Goal: Communication & Community: Answer question/provide support

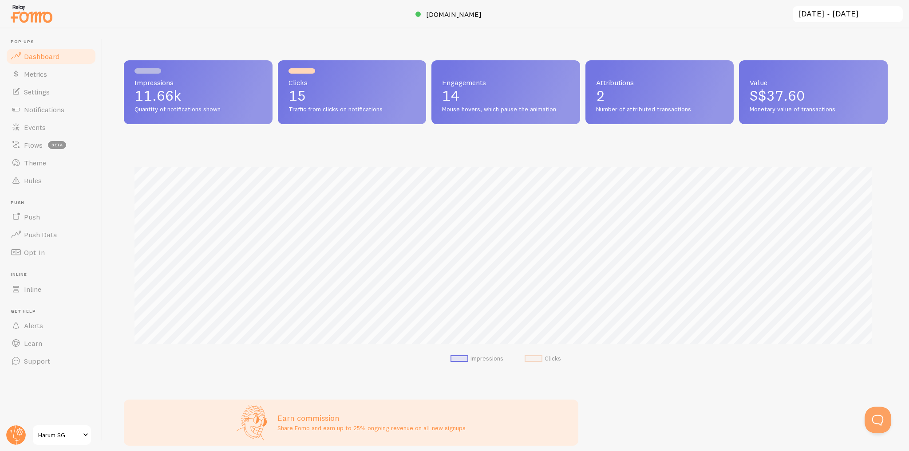
scroll to position [443500, 442975]
click at [71, 95] on link "Settings" at bounding box center [50, 92] width 91 height 18
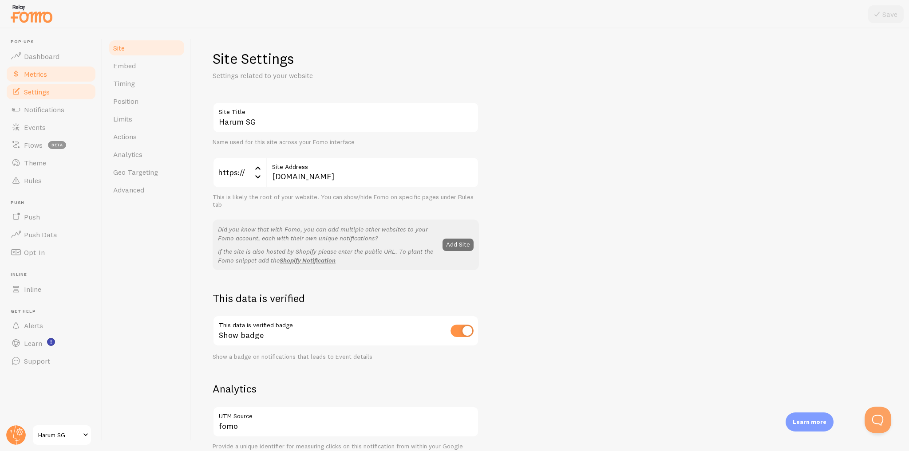
click at [65, 76] on link "Metrics" at bounding box center [50, 74] width 91 height 18
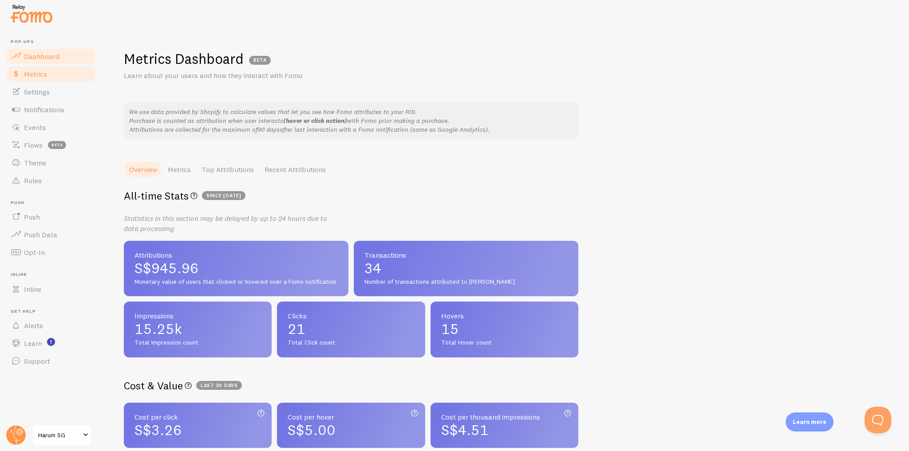
click at [67, 60] on link "Dashboard" at bounding box center [50, 56] width 91 height 18
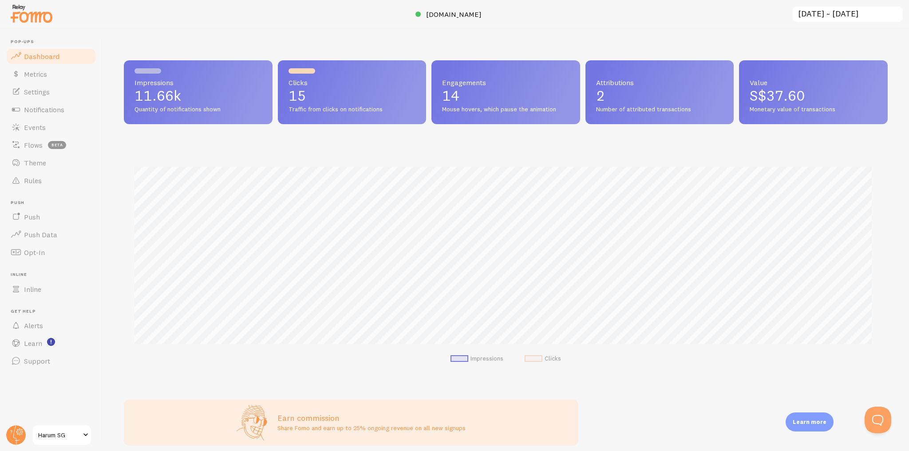
scroll to position [233, 758]
click at [430, 48] on div "Impressions 11.66k Quantity of notifications shown Clicks 15 Traffic from click…" at bounding box center [506, 239] width 806 height 423
click at [445, 49] on div "Impressions 11.66k Quantity of notifications shown Clicks 15 Traffic from click…" at bounding box center [506, 239] width 806 height 423
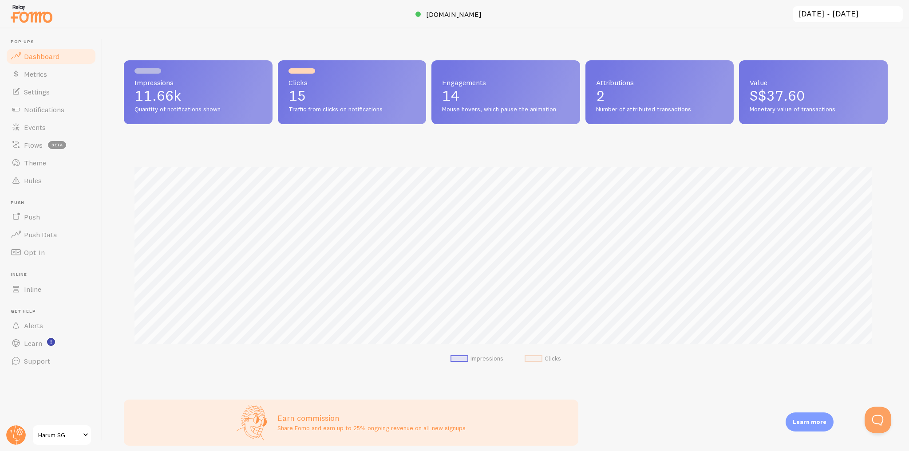
click at [445, 49] on div "Impressions 11.66k Quantity of notifications shown Clicks 15 Traffic from click…" at bounding box center [506, 239] width 806 height 423
click at [439, 49] on div "Impressions 11.66k Quantity of notifications shown Clicks 15 Traffic from click…" at bounding box center [506, 239] width 806 height 423
click at [423, 48] on div "Impressions 11.66k Quantity of notifications shown Clicks 15 Traffic from click…" at bounding box center [506, 239] width 806 height 423
click at [878, 413] on button "Open Beacon popover" at bounding box center [876, 418] width 27 height 27
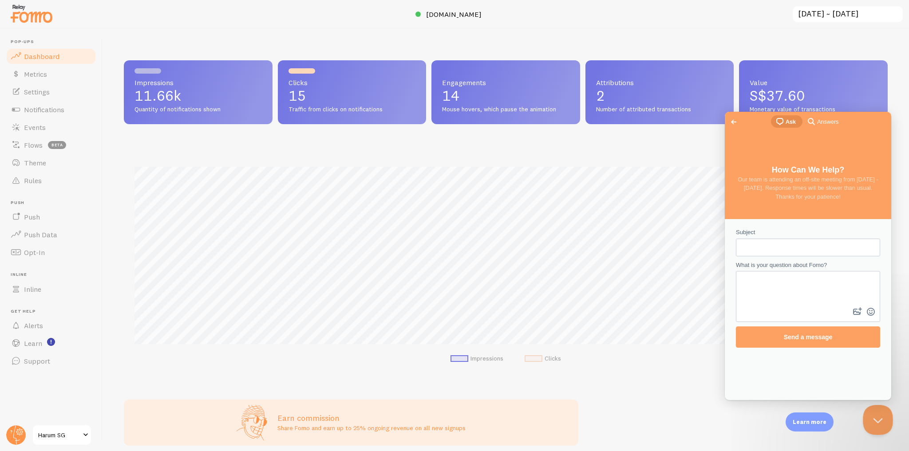
scroll to position [0, 0]
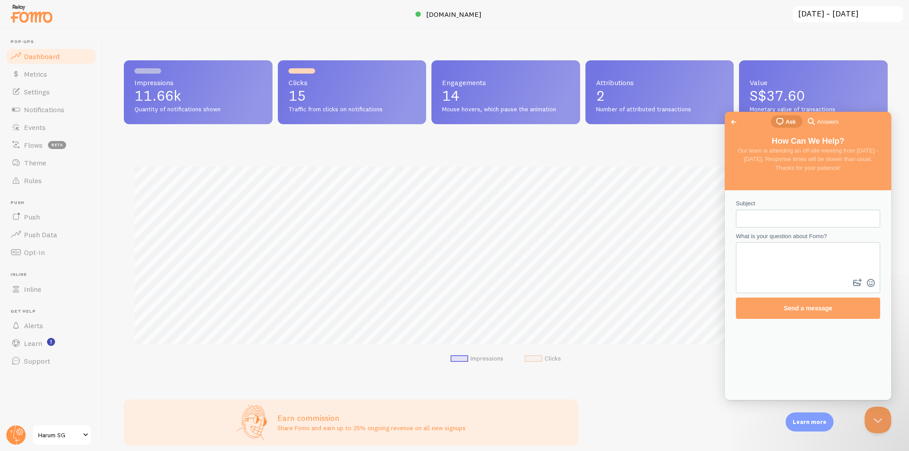
click at [730, 121] on span "Go back" at bounding box center [733, 122] width 11 height 11
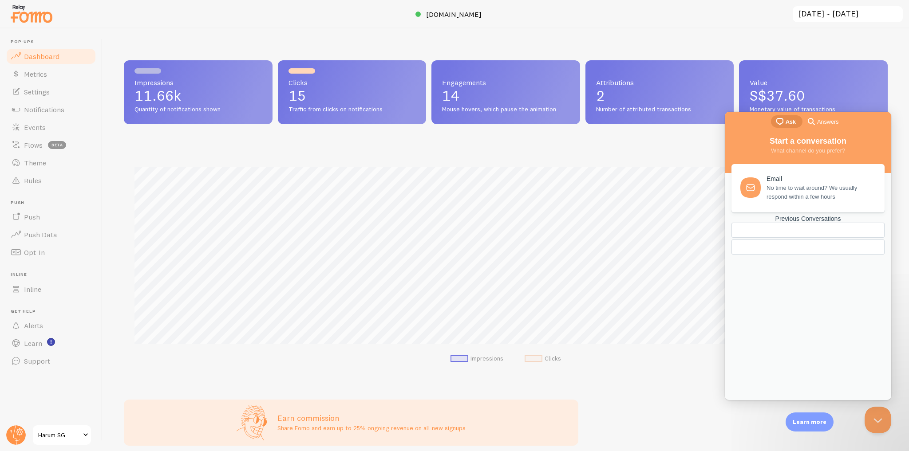
click at [818, 223] on div "Previous Conversations" at bounding box center [807, 219] width 153 height 8
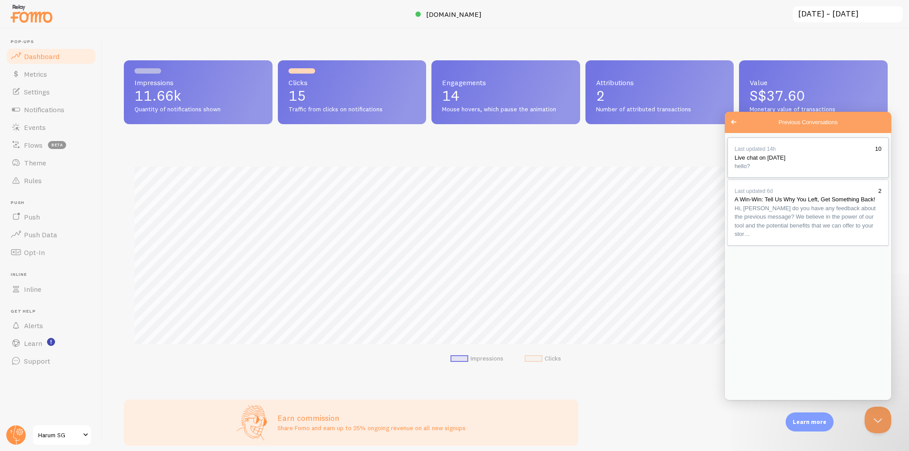
click at [816, 171] on div "Previous Conversations" at bounding box center [807, 171] width 147 height 0
drag, startPoint x: 736, startPoint y: 283, endPoint x: 777, endPoint y: 300, distance: 45.3
copy div "this color #FFF7E6"
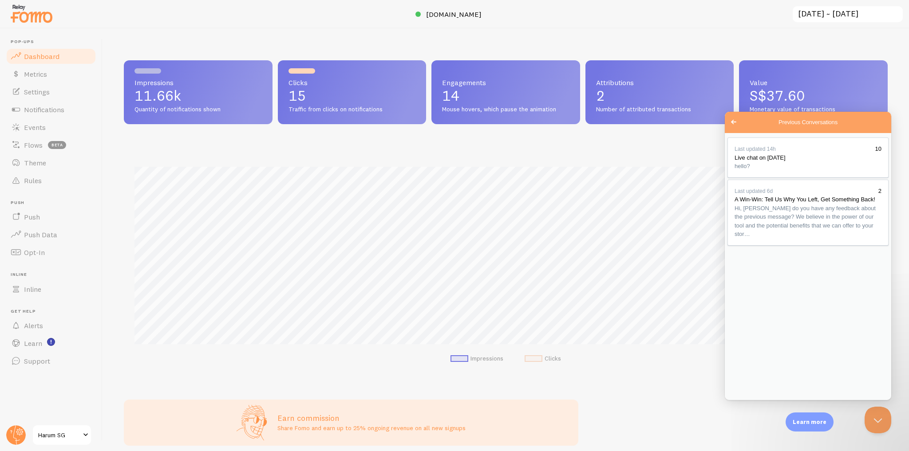
type textarea "this color #FFF7E6"
click at [367, 39] on div "Impressions 11.66k Quantity of notifications shown Clicks 15 Traffic from click…" at bounding box center [506, 239] width 806 height 423
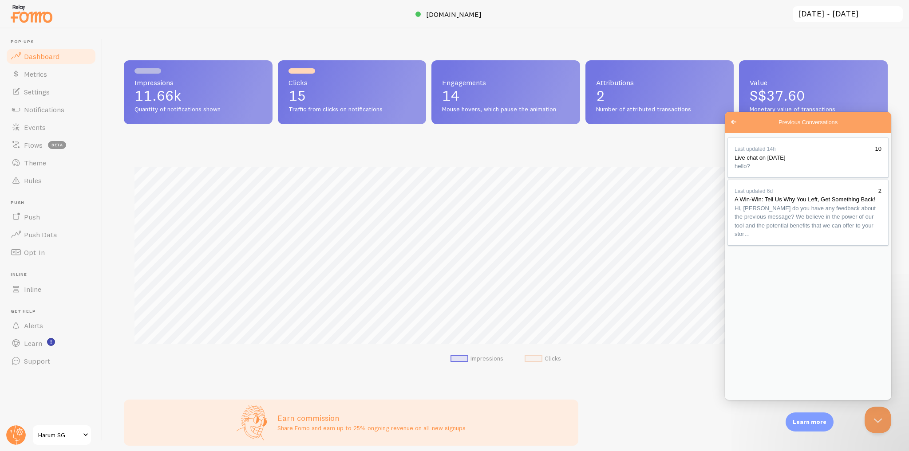
click at [743, 405] on button "Close" at bounding box center [735, 411] width 16 height 12
drag, startPoint x: 777, startPoint y: 33, endPoint x: 717, endPoint y: 21, distance: 61.5
click at [777, 34] on div "Impressions 11.66k Quantity of notifications shown Clicks 15 Traffic from click…" at bounding box center [506, 239] width 806 height 423
